Goal: Information Seeking & Learning: Learn about a topic

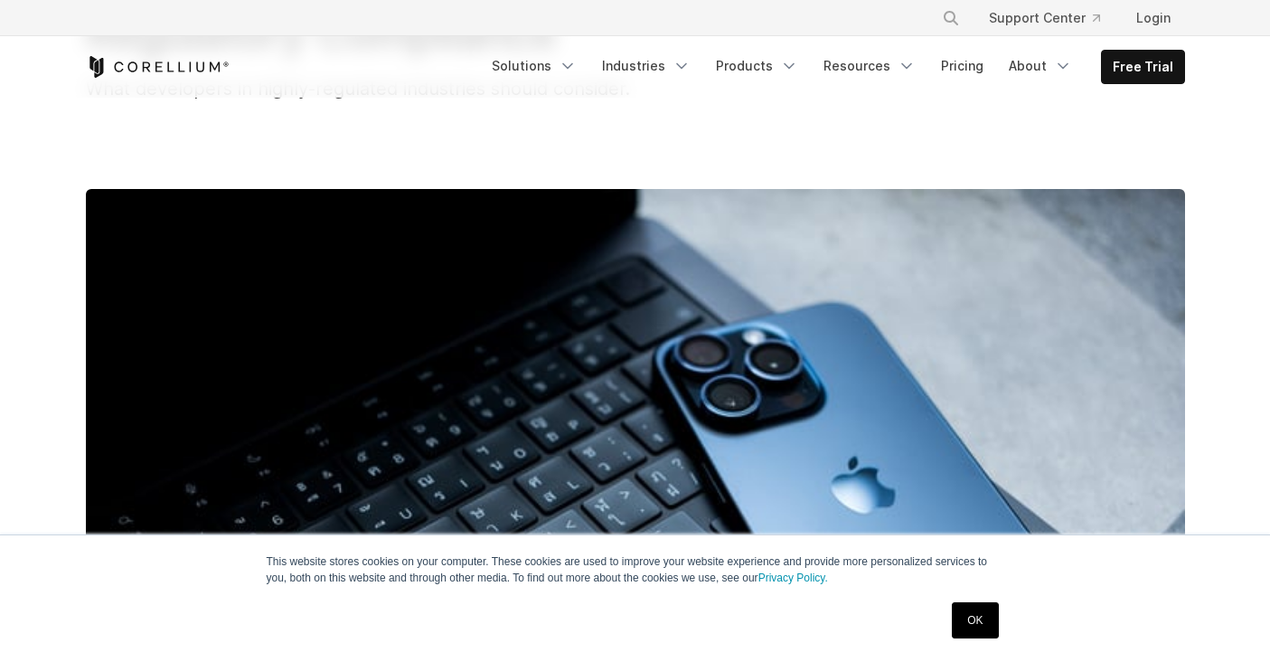
scroll to position [306, 0]
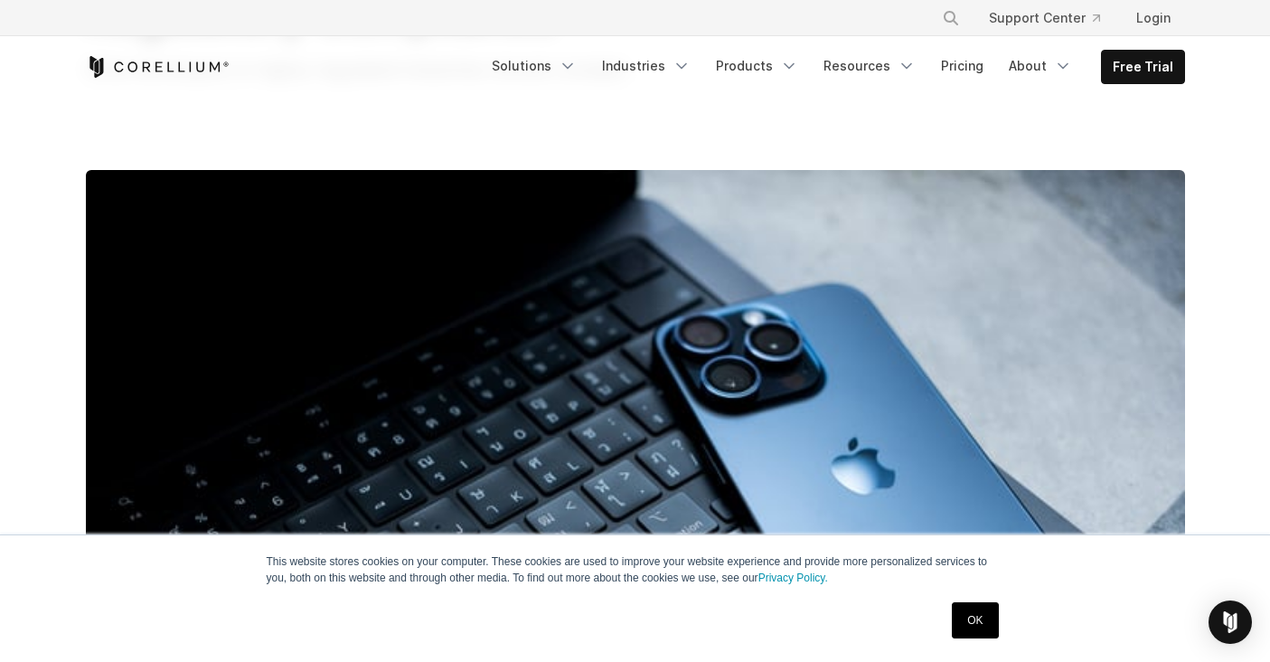
click at [970, 615] on link "OK" at bounding box center [975, 620] width 46 height 36
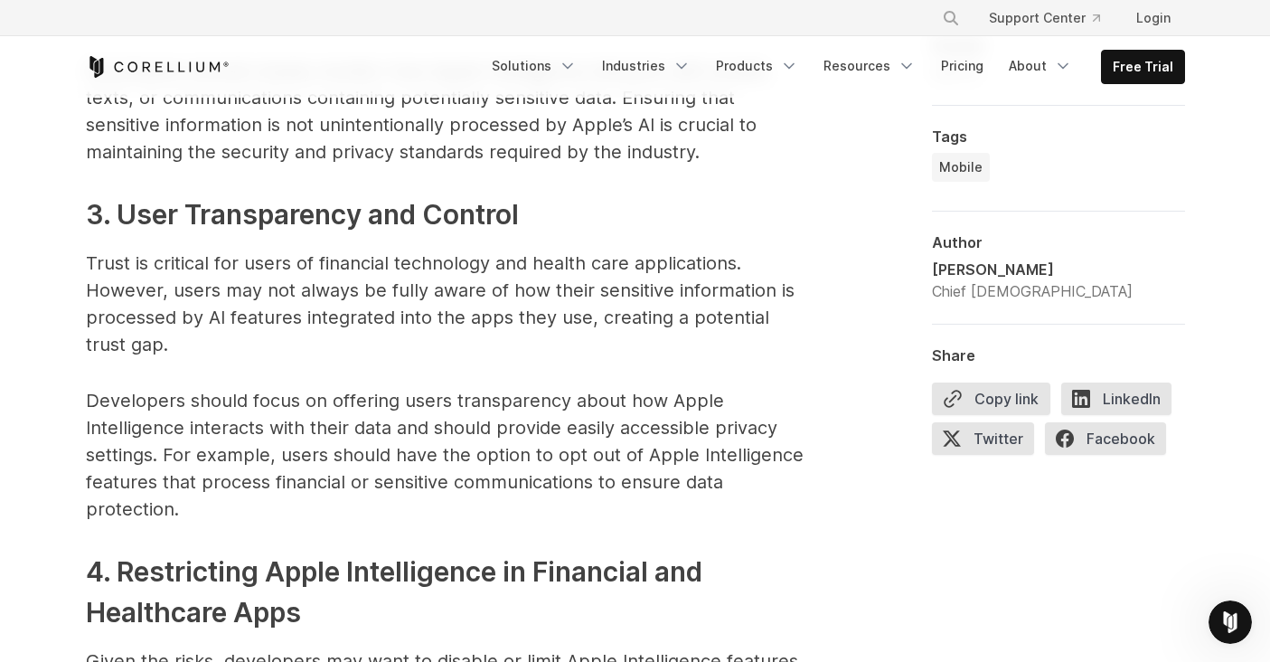
scroll to position [3044, 0]
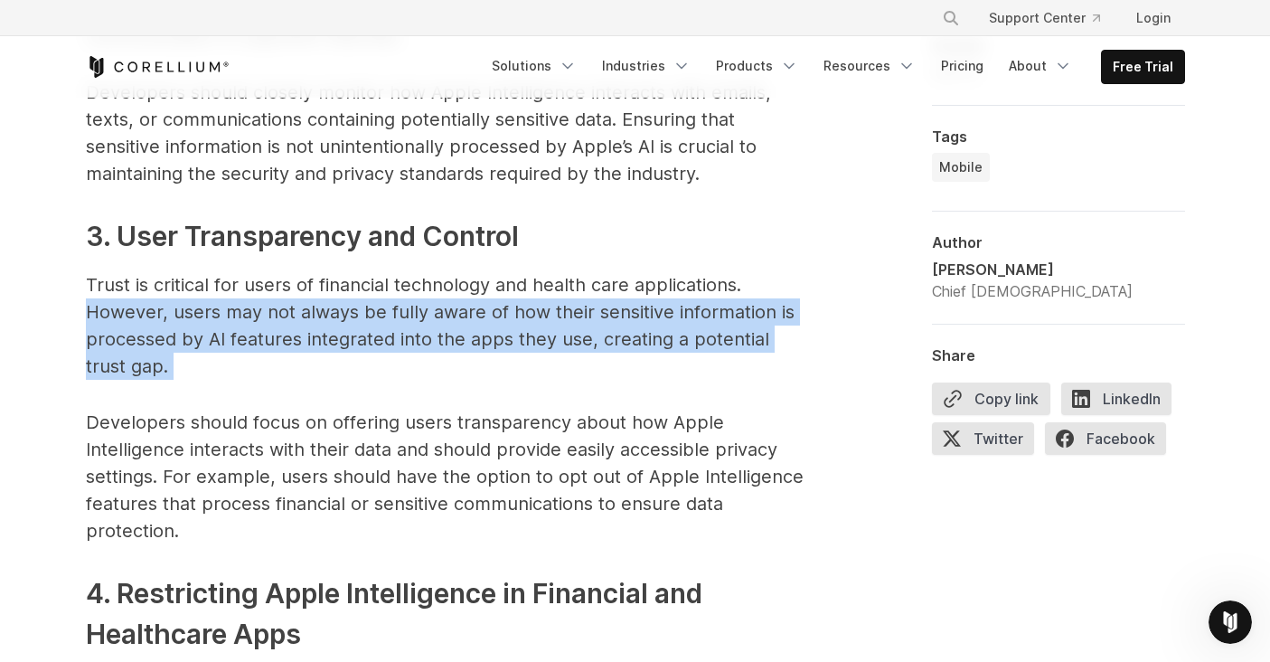
drag, startPoint x: 90, startPoint y: 313, endPoint x: 137, endPoint y: 388, distance: 88.6
copy span "However, users may not always be fully aware of how their sensitive information…"
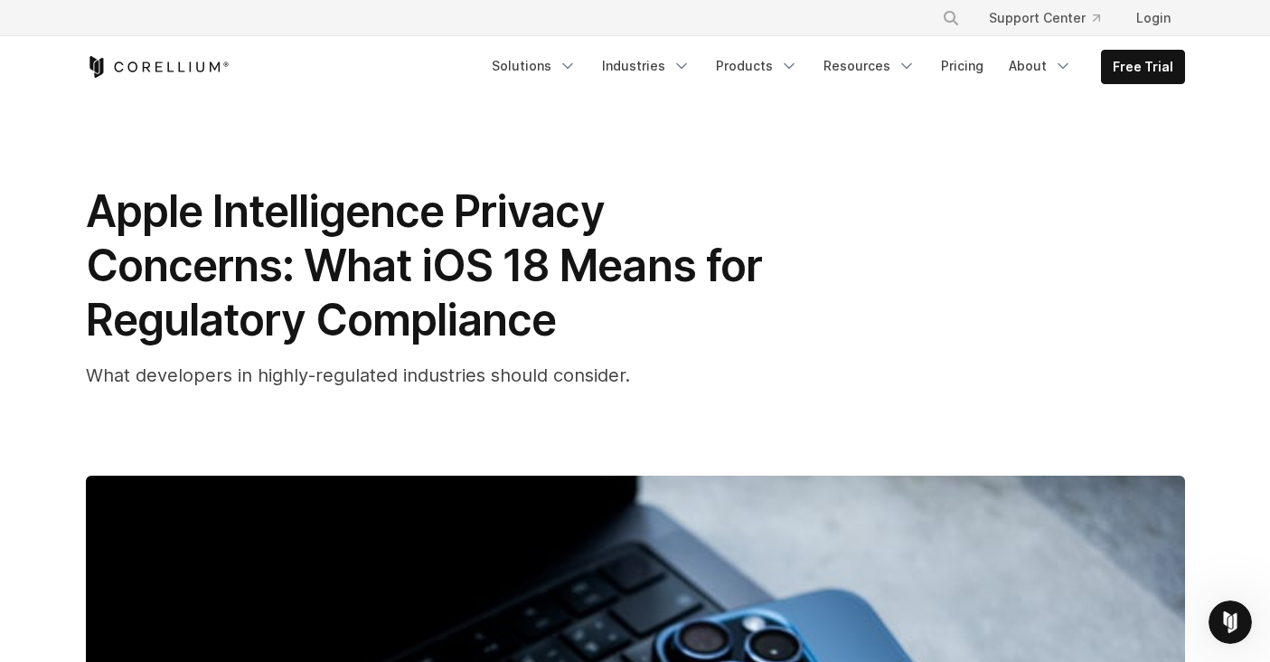
scroll to position [0, 0]
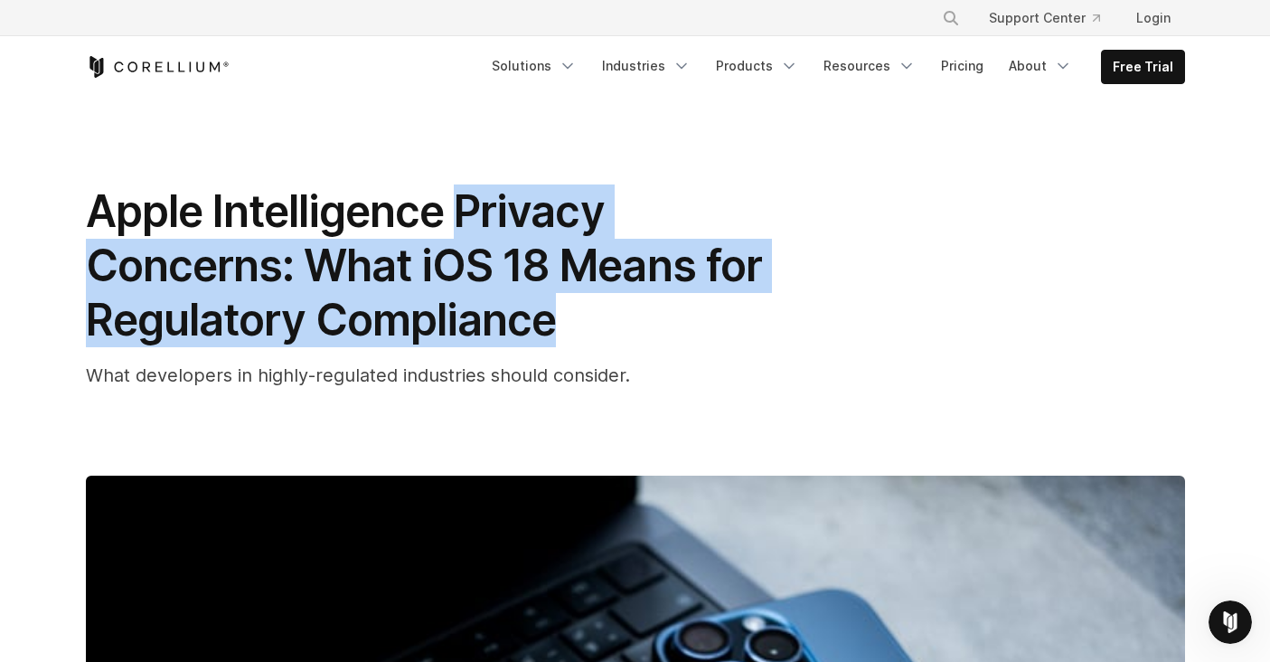
drag, startPoint x: 461, startPoint y: 199, endPoint x: 593, endPoint y: 335, distance: 189.3
click at [593, 335] on h1 "Apple Intelligence Privacy Concerns: What iOS 18 Means for Regulatory Compliance" at bounding box center [447, 265] width 723 height 163
copy span "Privacy Concerns: What iOS 18 Means for Regulatory Compliance"
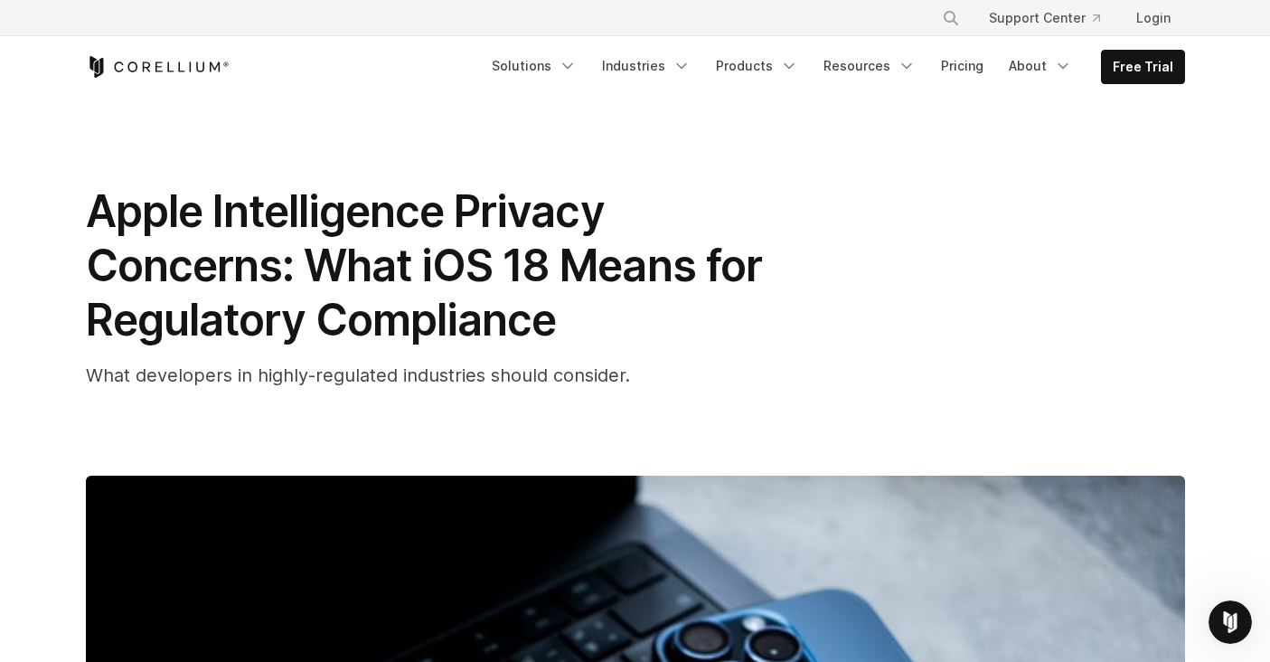
click at [612, 354] on div "Apple Intelligence Privacy Concerns: What iOS 18 Means for Regulatory Complianc…" at bounding box center [447, 286] width 723 height 204
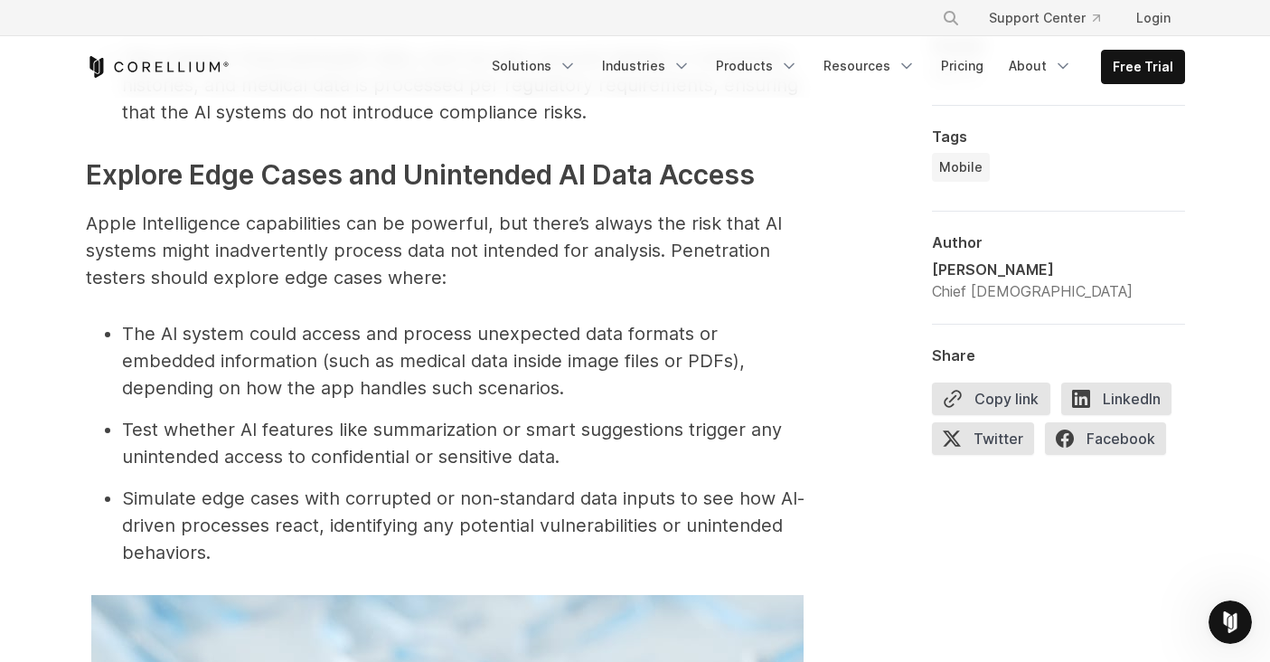
scroll to position [6802, 0]
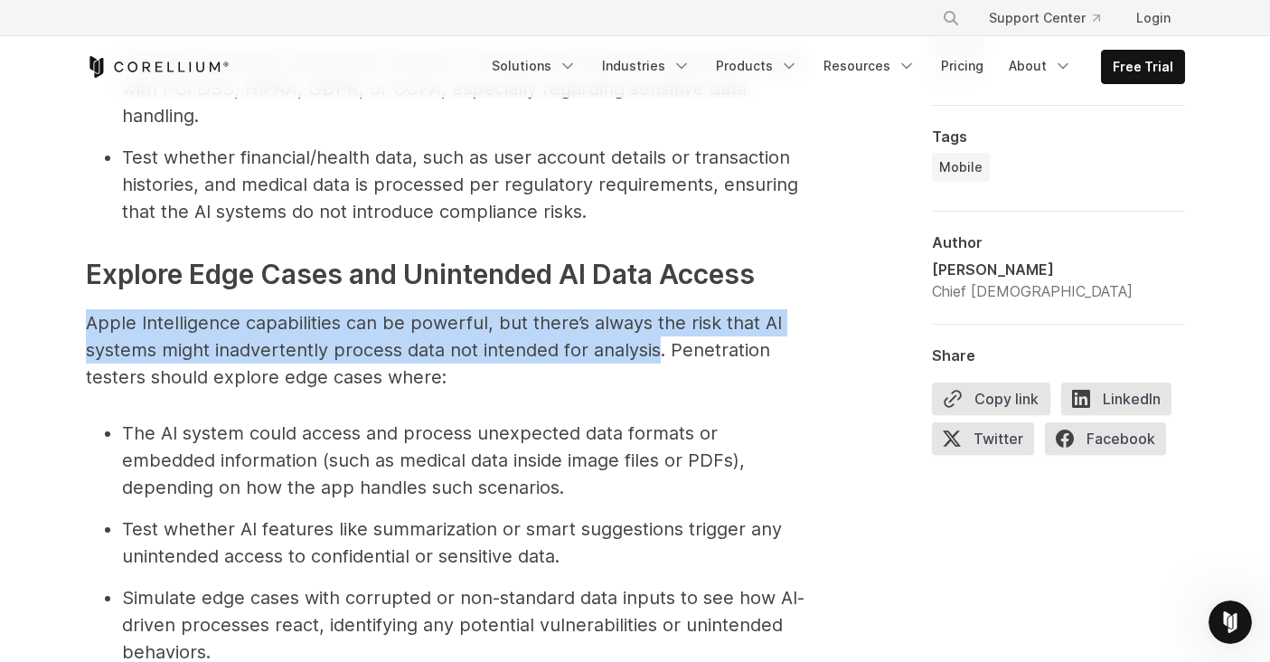
drag, startPoint x: 86, startPoint y: 266, endPoint x: 662, endPoint y: 303, distance: 577.2
click at [662, 309] on p "Apple Intelligence capabilities can be powerful, but there’s always the risk th…" at bounding box center [447, 349] width 723 height 81
copy p "Apple Intelligence capabilities can be powerful, but there’s always the risk th…"
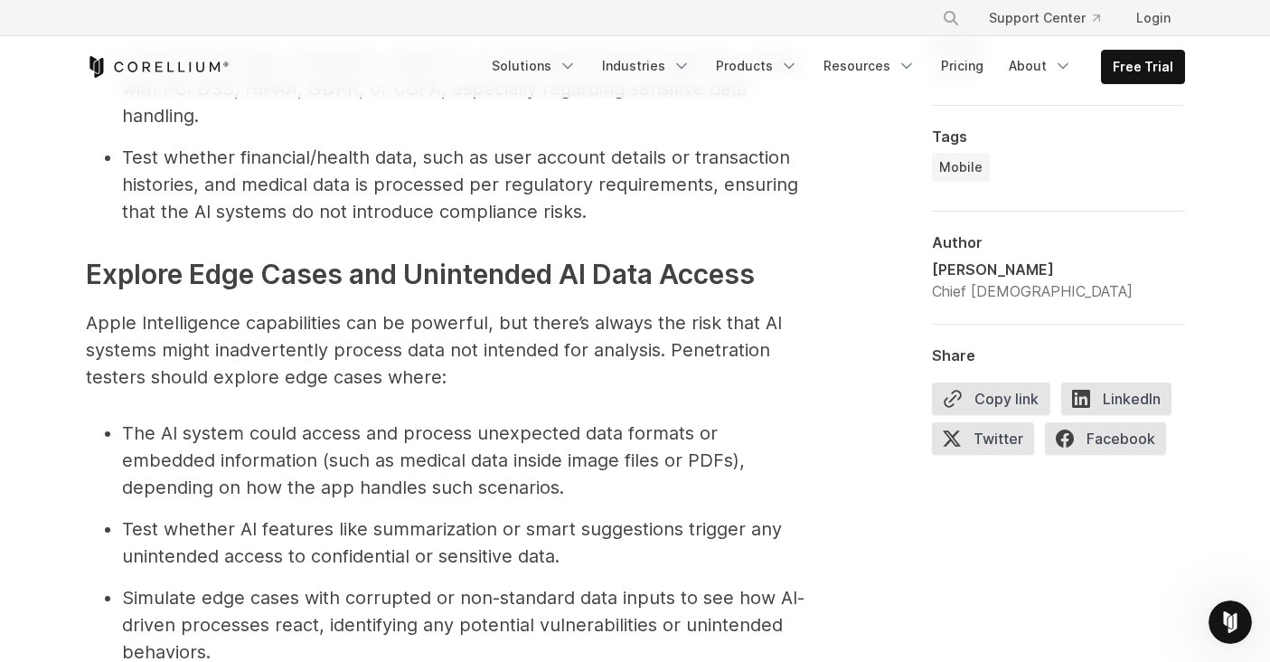
click at [684, 318] on p "Apple Intelligence capabilities can be powerful, but there’s always the risk th…" at bounding box center [447, 349] width 723 height 81
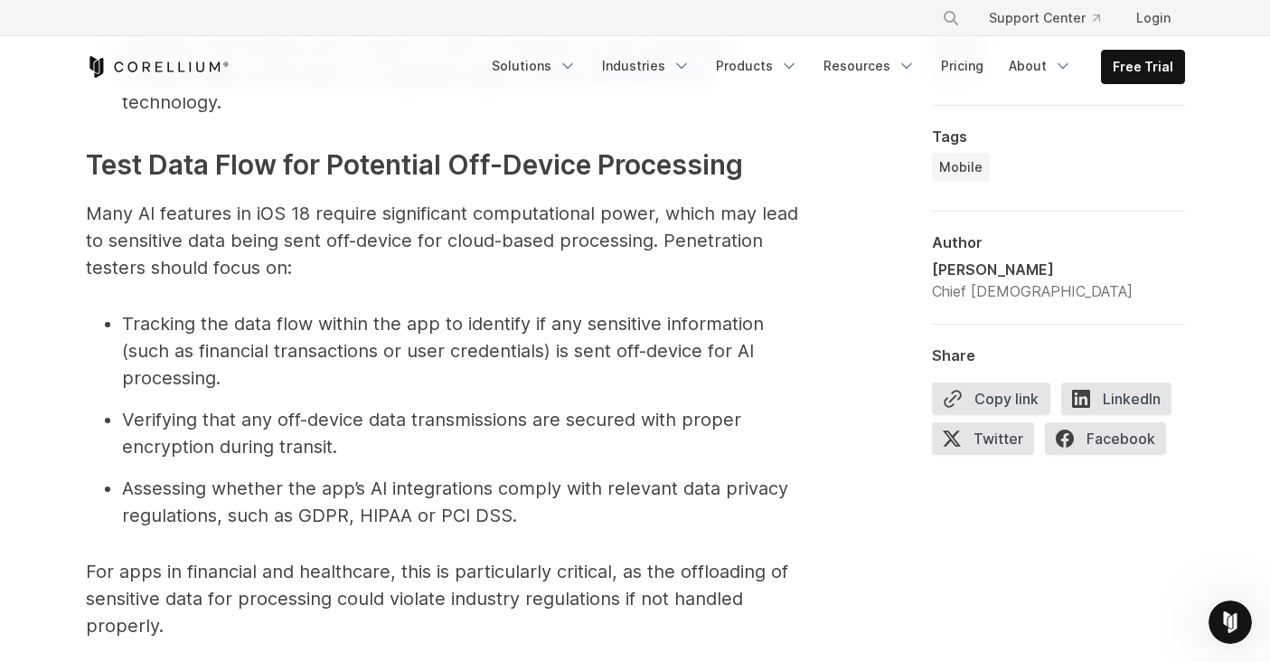
scroll to position [5153, 0]
